Goal: Information Seeking & Learning: Learn about a topic

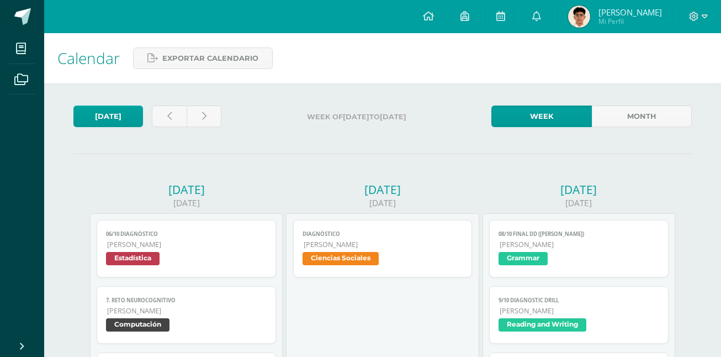
click at [625, 8] on span "[PERSON_NAME]" at bounding box center [629, 12] width 63 height 11
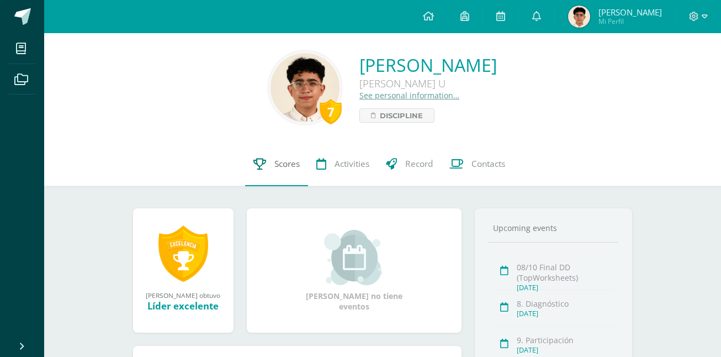
click at [253, 173] on link "Scores" at bounding box center [276, 164] width 63 height 44
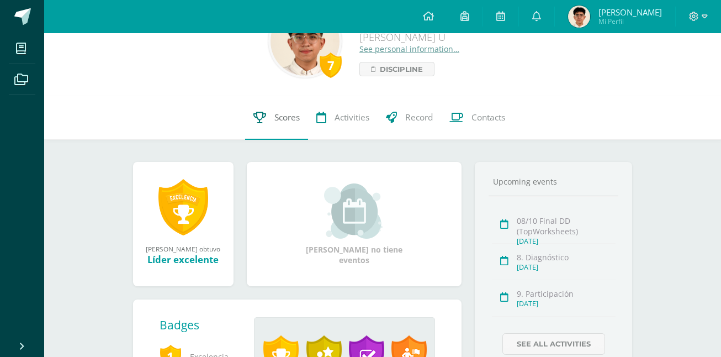
scroll to position [47, 0]
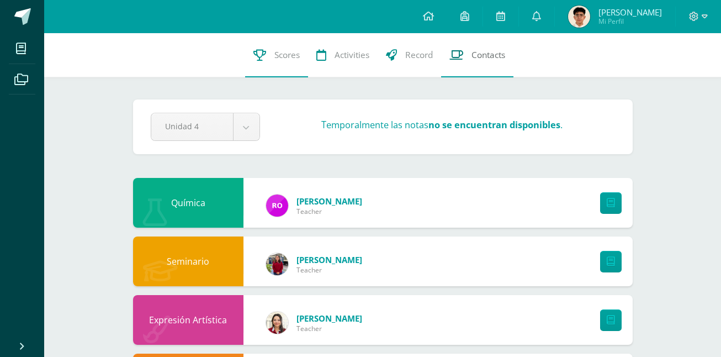
click at [492, 41] on link "Contacts" at bounding box center [477, 55] width 72 height 44
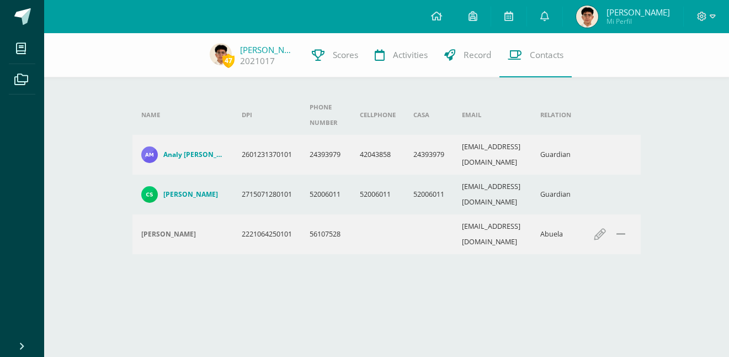
click at [356, 177] on td "52006011" at bounding box center [378, 194] width 54 height 40
click at [356, 178] on td "52006011" at bounding box center [378, 194] width 54 height 40
click at [369, 151] on td "42043858" at bounding box center [378, 155] width 54 height 40
click at [368, 151] on td "42043858" at bounding box center [378, 155] width 54 height 40
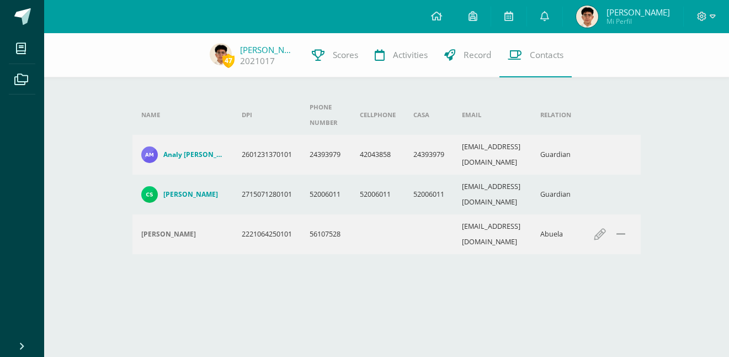
drag, startPoint x: 304, startPoint y: 172, endPoint x: 567, endPoint y: 155, distance: 263.9
click at [567, 155] on tbody "Name DPI Phone number Cellphone Casa Email Relation Analy Regina Montenegro Arg…" at bounding box center [386, 174] width 508 height 159
click at [259, 220] on div "Name DPI Phone number Cellphone Casa Email Relation Analy Regina Montenegro Arg…" at bounding box center [386, 179] width 517 height 168
click at [147, 186] on img at bounding box center [149, 194] width 17 height 17
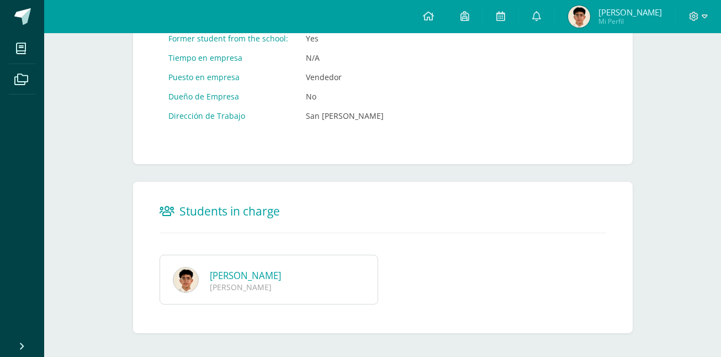
scroll to position [610, 0]
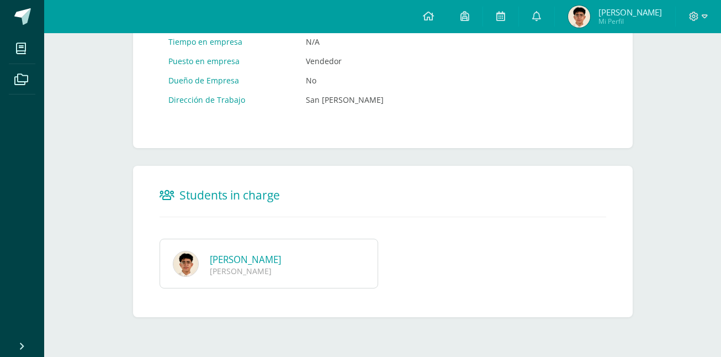
click at [253, 258] on link "Carlo Andre Salazar Montenegro" at bounding box center [245, 259] width 71 height 13
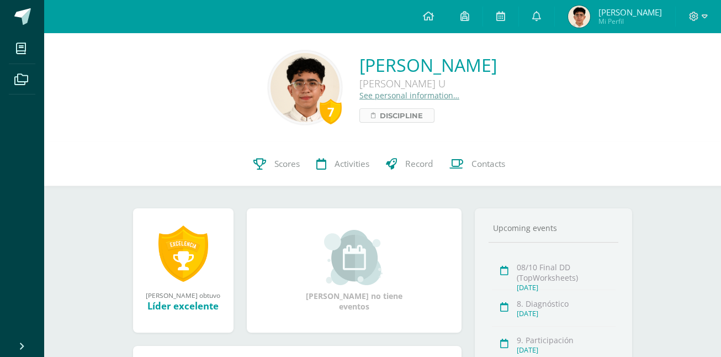
click at [380, 118] on span "Discipline" at bounding box center [401, 115] width 43 height 13
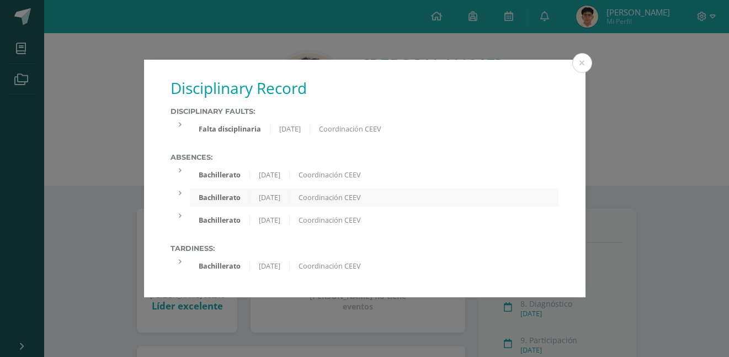
click at [229, 173] on div "Bachillerato" at bounding box center [220, 174] width 60 height 9
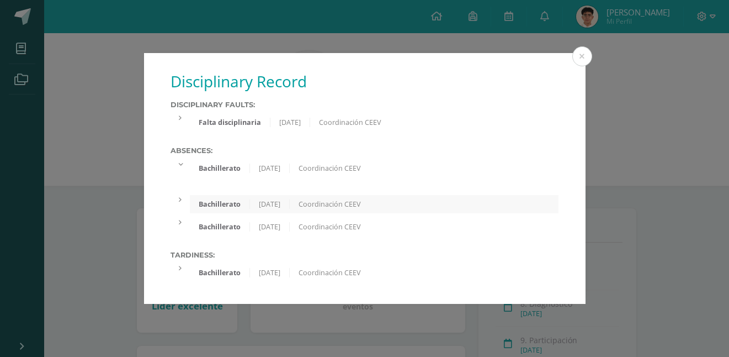
click at [232, 207] on div "Bachillerato" at bounding box center [220, 203] width 60 height 9
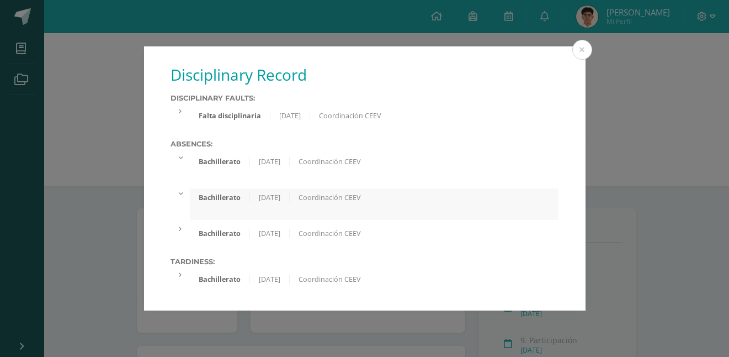
click at [230, 224] on div "Absences: Bachillerato 22/09/2025 Coordinación CEEV Bachillerato 16/09/2025 Coo…" at bounding box center [365, 191] width 389 height 103
click at [239, 116] on div "Falta disciplinaria" at bounding box center [230, 115] width 81 height 9
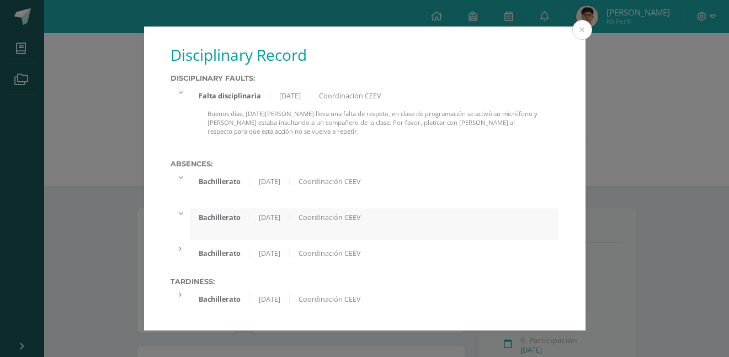
click at [217, 98] on div "Falta disciplinaria" at bounding box center [230, 95] width 81 height 9
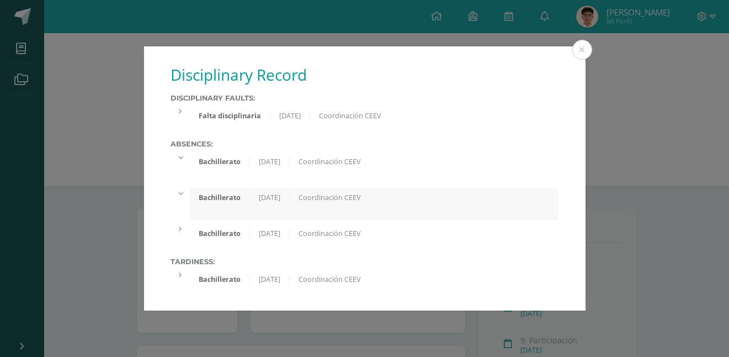
click at [200, 272] on div "Bachillerato 19/09/2025 Coordinación CEEV" at bounding box center [374, 279] width 369 height 18
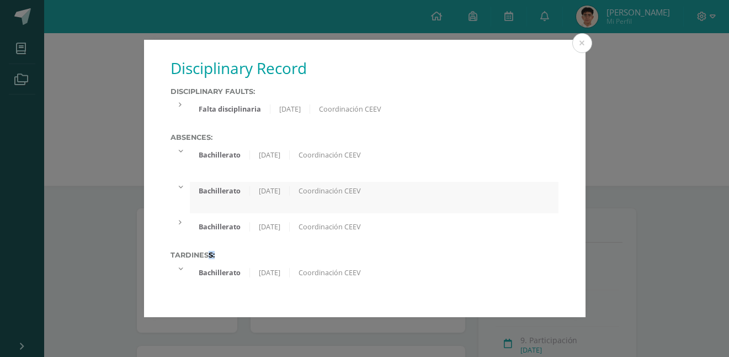
drag, startPoint x: 164, startPoint y: 259, endPoint x: 183, endPoint y: 253, distance: 20.4
click at [183, 253] on div "Disciplinary Record Disciplinary faults: Falta disciplinaria 01/08/2025 Coordin…" at bounding box center [365, 178] width 442 height 277
click at [172, 262] on div "Tardiness: Bachillerato 19/09/2025 Coordinación CEEV" at bounding box center [365, 273] width 389 height 44
drag, startPoint x: 171, startPoint y: 258, endPoint x: 218, endPoint y: 255, distance: 47.0
click at [218, 255] on label "Tardiness:" at bounding box center [365, 255] width 389 height 8
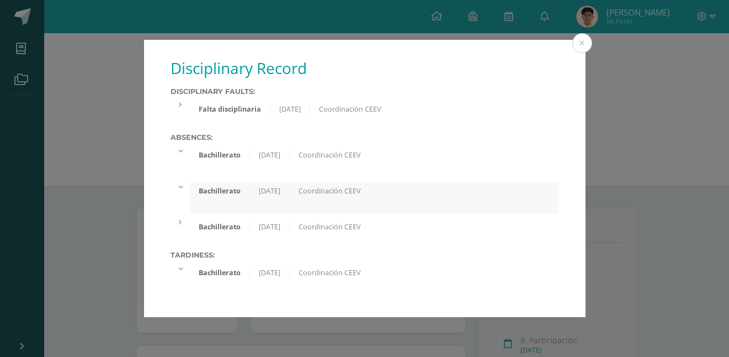
copy label "Tardiness:"
click at [407, 184] on div "Bachillerato 16/09/2025 Coordinación CEEV" at bounding box center [374, 191] width 369 height 18
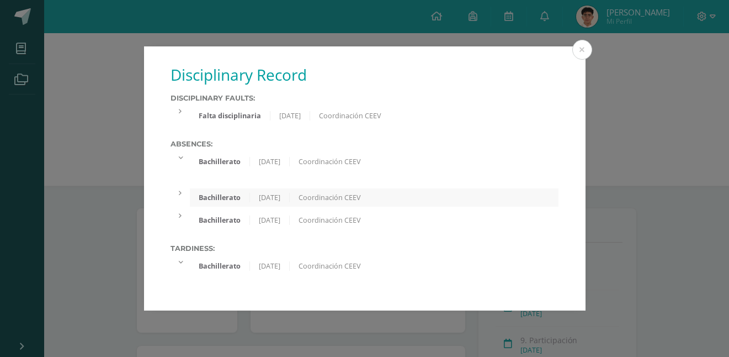
click at [336, 157] on div "Coordinación CEEV" at bounding box center [330, 161] width 80 height 9
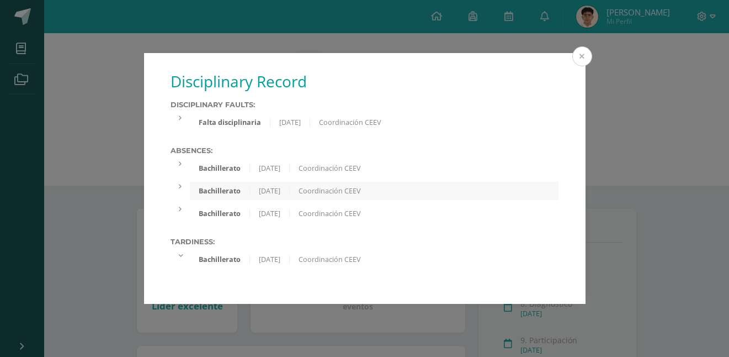
click at [585, 54] on button at bounding box center [582, 56] width 20 height 20
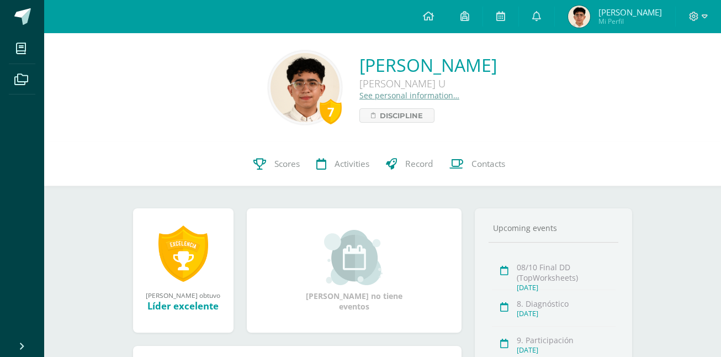
click at [359, 92] on link "See personal information…" at bounding box center [409, 95] width 100 height 10
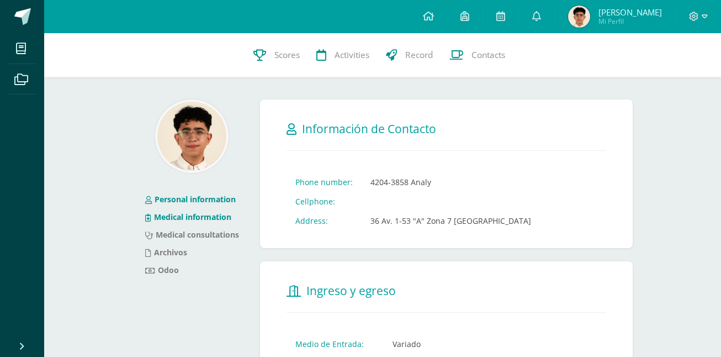
click at [201, 222] on li "Medical information" at bounding box center [192, 217] width 94 height 18
click at [201, 220] on link "Medical information" at bounding box center [188, 216] width 86 height 10
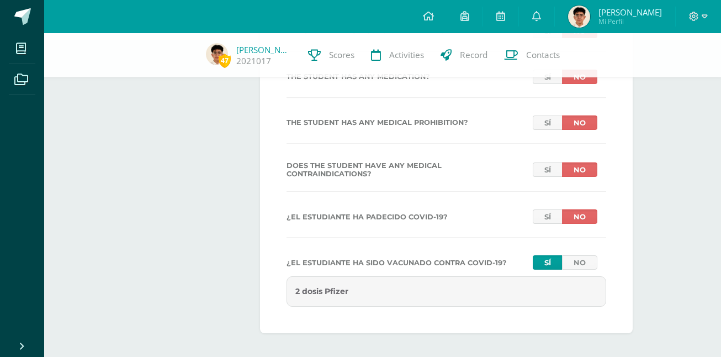
scroll to position [659, 0]
click at [340, 275] on div "2 dosis Pfizer" at bounding box center [447, 290] width 320 height 30
click at [338, 279] on div "2 dosis Pfizer" at bounding box center [447, 290] width 320 height 30
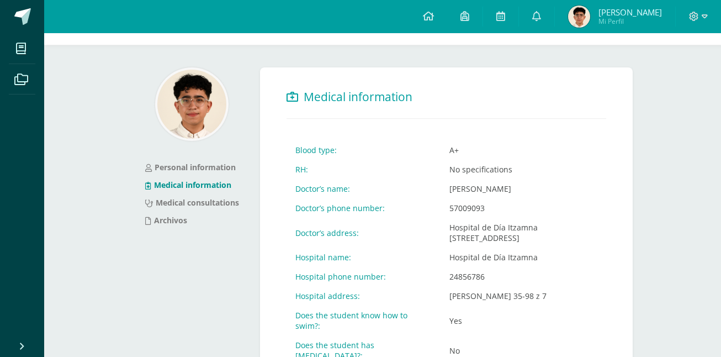
scroll to position [0, 0]
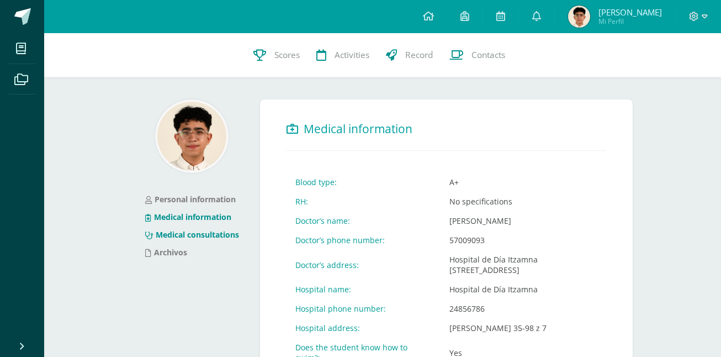
click at [178, 241] on li "Medical consultations" at bounding box center [192, 235] width 94 height 18
click at [173, 250] on link "Archivos" at bounding box center [166, 252] width 42 height 10
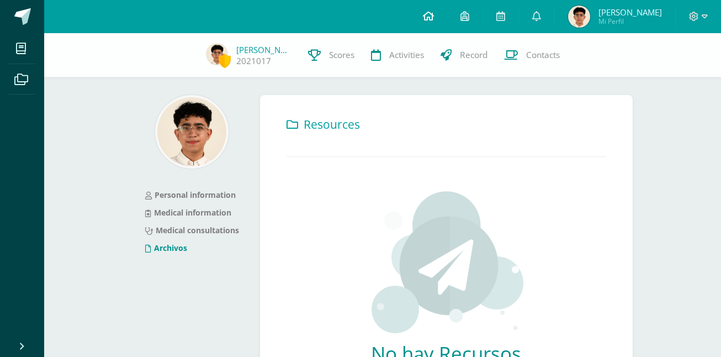
click at [434, 11] on icon at bounding box center [428, 16] width 11 height 10
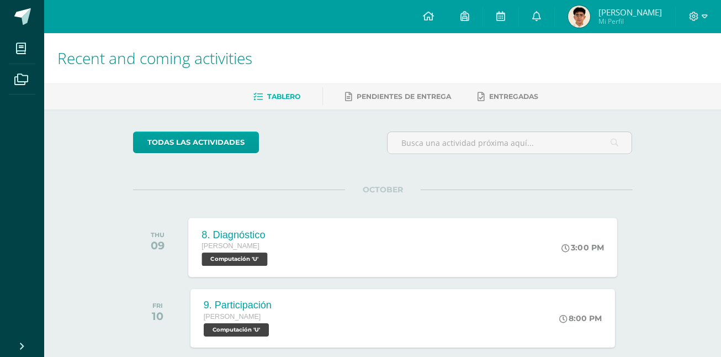
click at [367, 236] on div "8. Diagnóstico [PERSON_NAME] Computación 'U' 3:00 PM 8. Diagnóstico Computación…" at bounding box center [402, 247] width 429 height 59
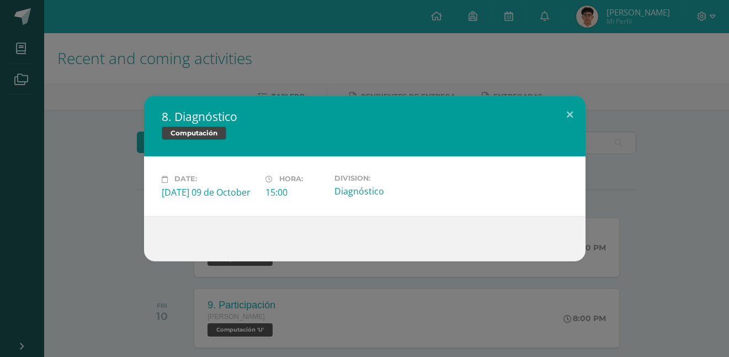
click at [93, 231] on div "8. Diagnóstico Computación Date: [DATE] 09 de October Hora: 15:00 Division:" at bounding box center [364, 178] width 720 height 165
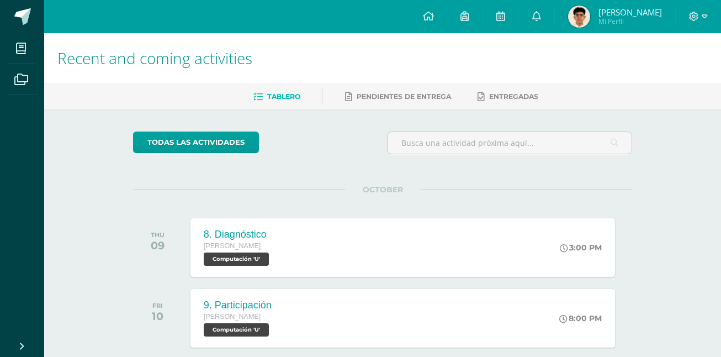
click at [397, 41] on h1 "Recent and coming activities" at bounding box center [382, 58] width 650 height 50
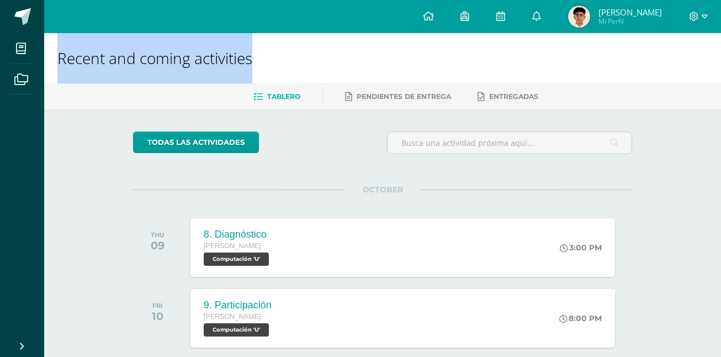
click at [398, 41] on h1 "Recent and coming activities" at bounding box center [382, 58] width 650 height 50
click at [412, 51] on h1 "Recent and coming activities" at bounding box center [382, 58] width 650 height 50
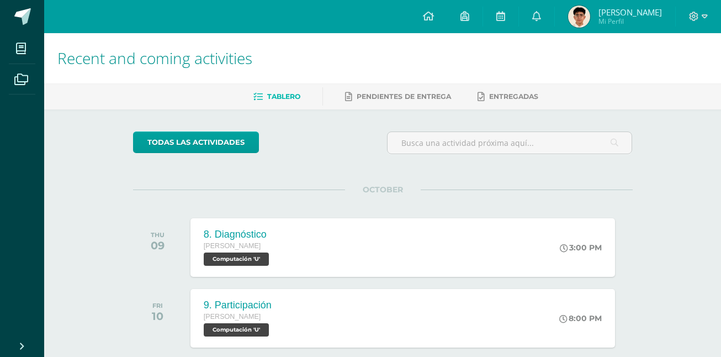
click at [409, 46] on h1 "Recent and coming activities" at bounding box center [382, 58] width 650 height 50
click at [404, 61] on h1 "Recent and coming activities" at bounding box center [382, 58] width 650 height 50
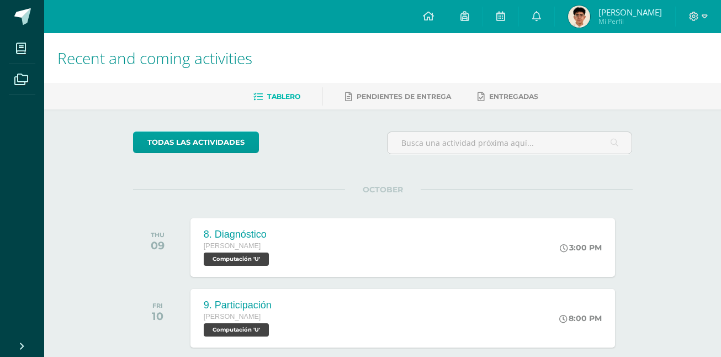
click at [393, 53] on h1 "Recent and coming activities" at bounding box center [382, 58] width 650 height 50
click at [415, 57] on h1 "Recent and coming activities" at bounding box center [382, 58] width 650 height 50
